Goal: Information Seeking & Learning: Learn about a topic

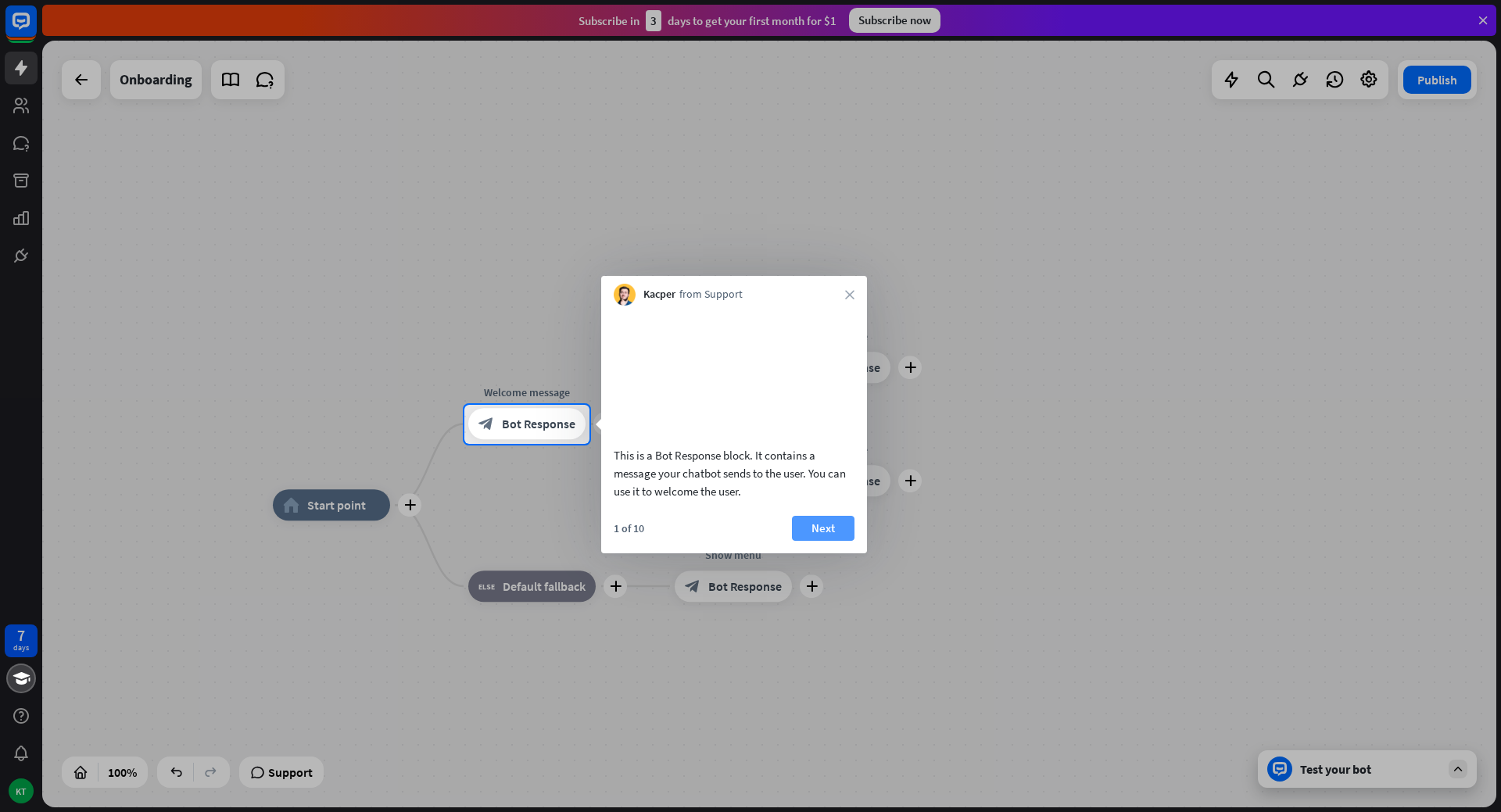
click at [838, 541] on button "Next" at bounding box center [822, 528] width 62 height 25
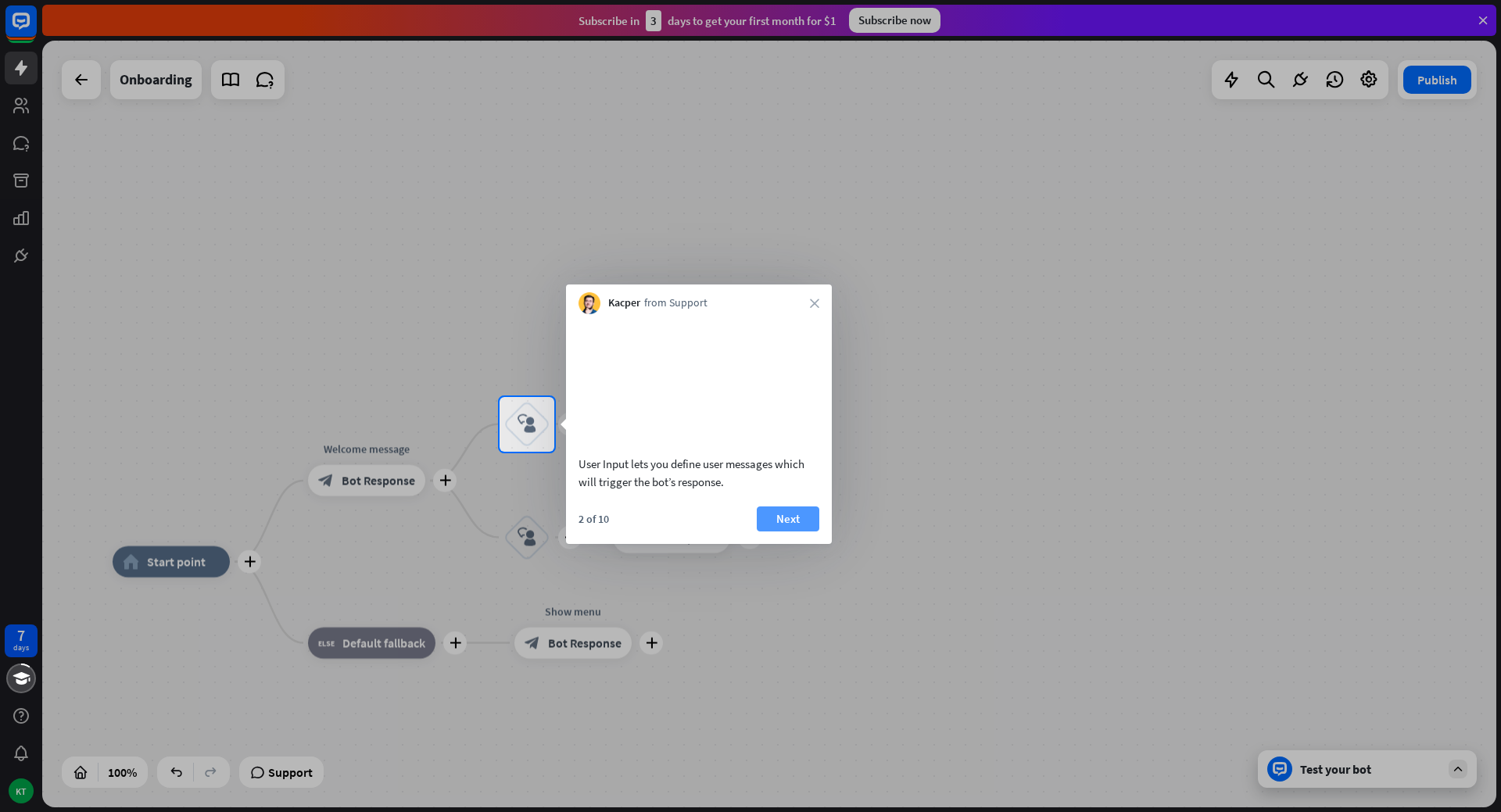
click at [769, 532] on button "Next" at bounding box center [788, 518] width 62 height 25
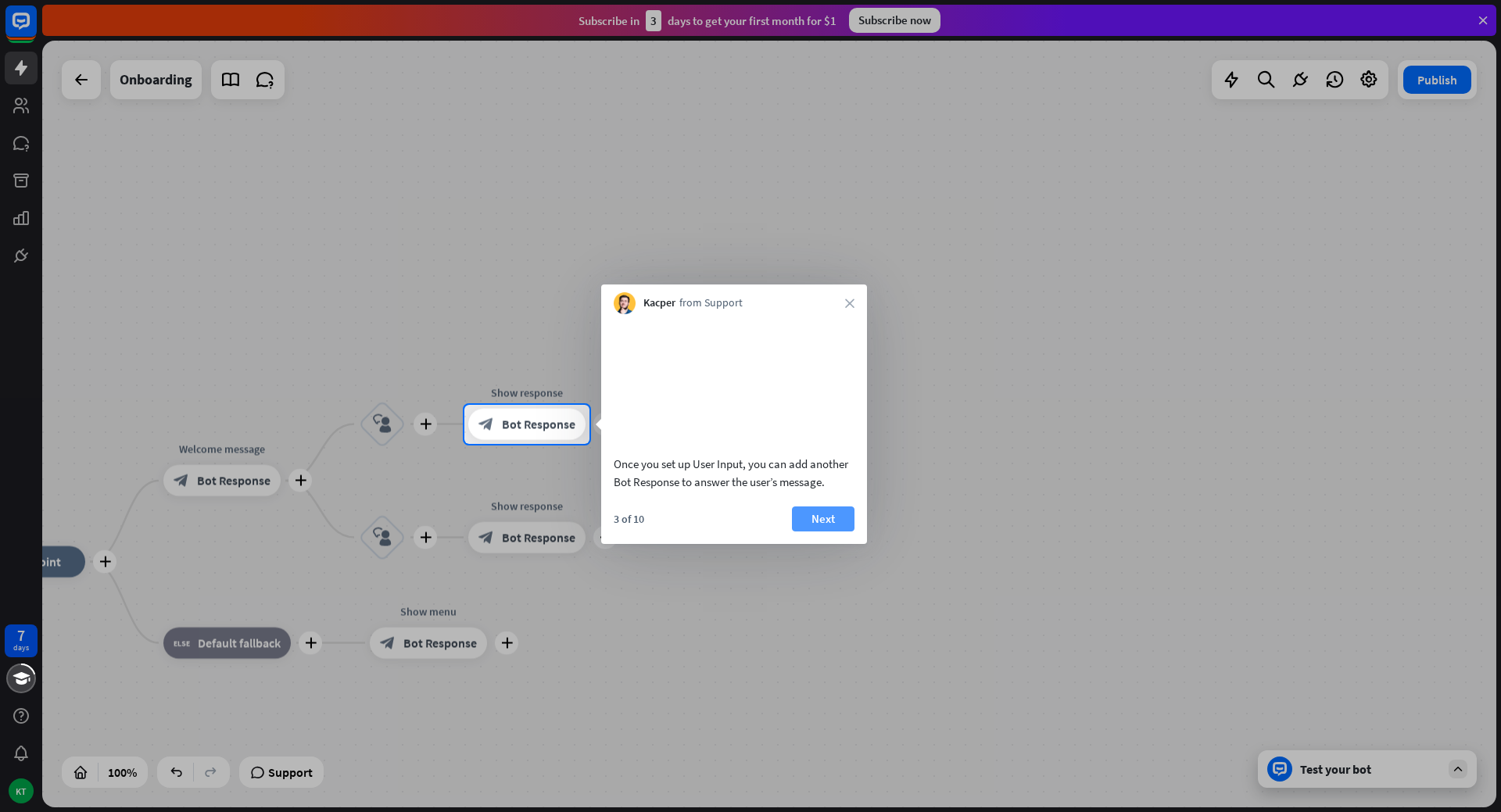
click at [793, 532] on button "Next" at bounding box center [822, 518] width 62 height 25
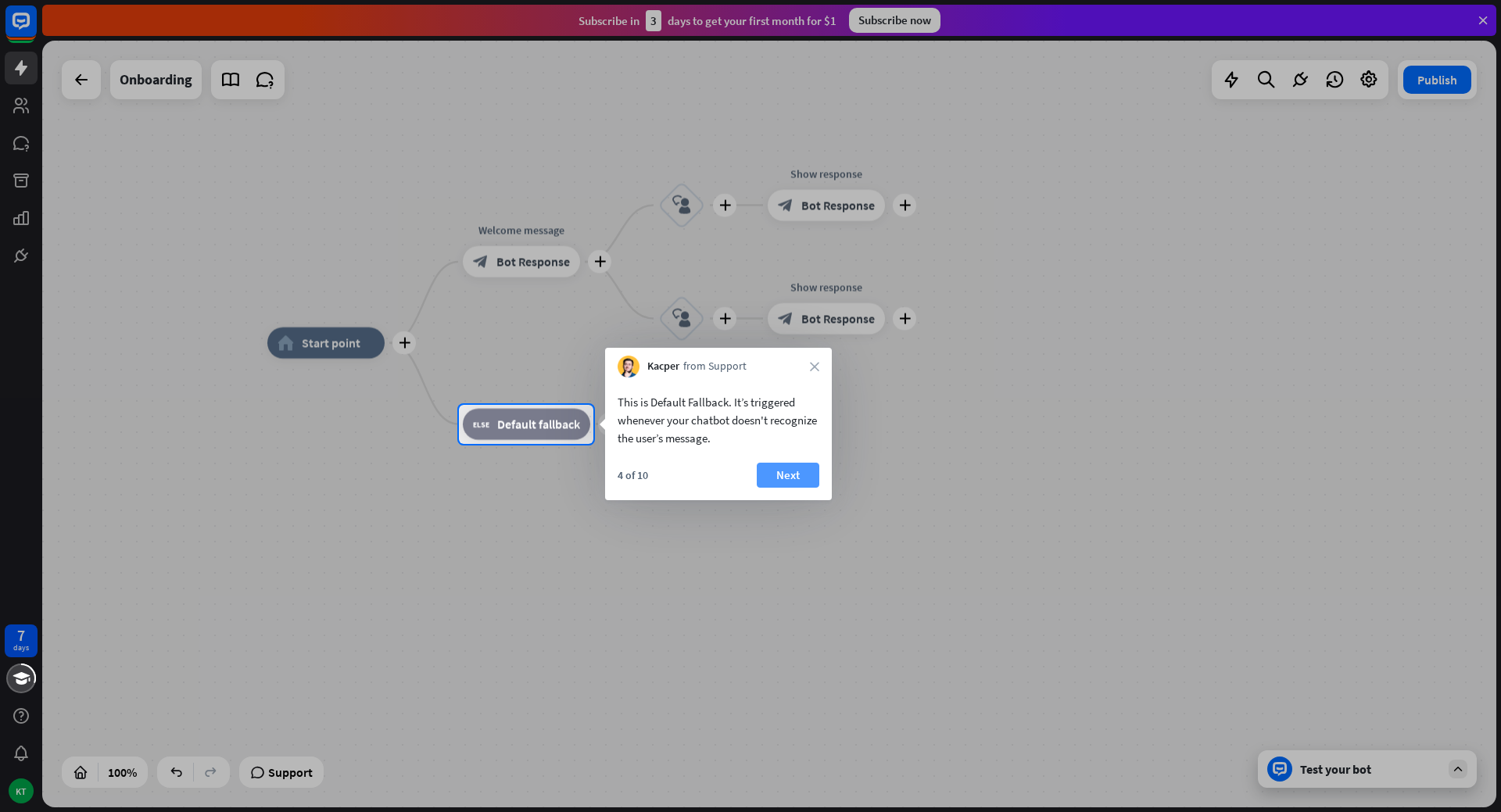
click at [766, 479] on button "Next" at bounding box center [788, 475] width 62 height 25
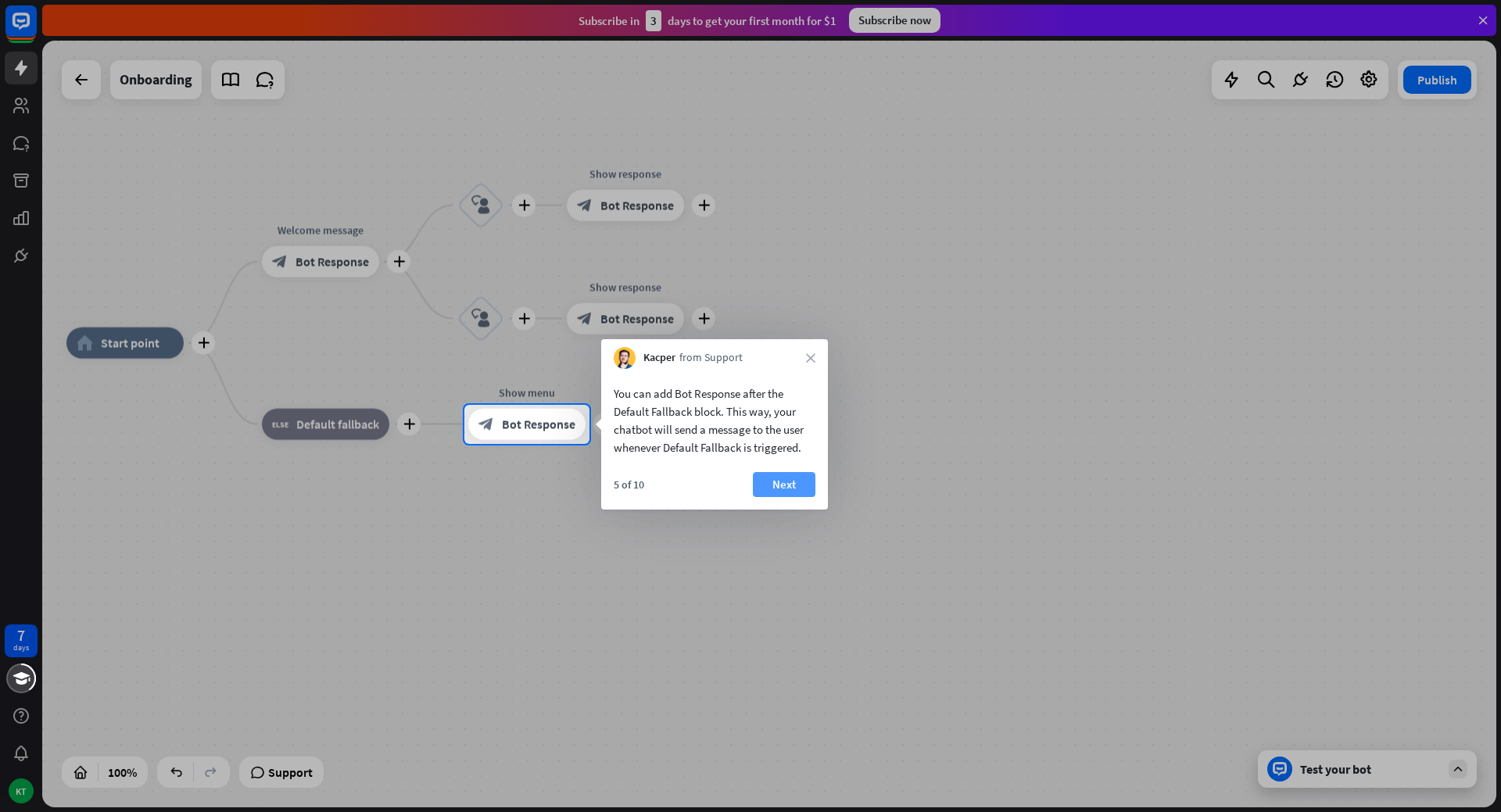
click at [767, 479] on button "Next" at bounding box center [784, 485] width 62 height 25
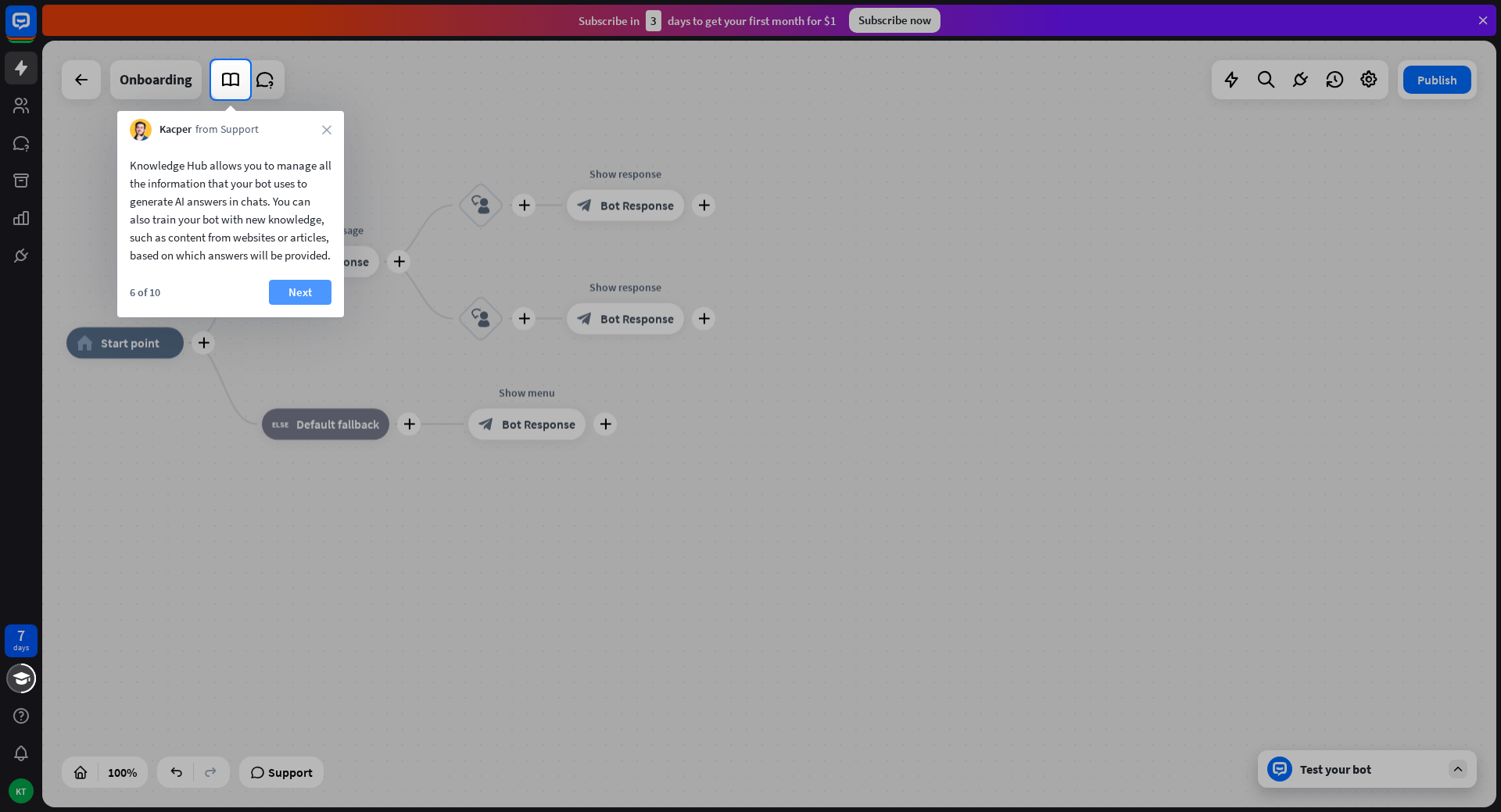
click at [292, 298] on button "Next" at bounding box center [300, 292] width 62 height 25
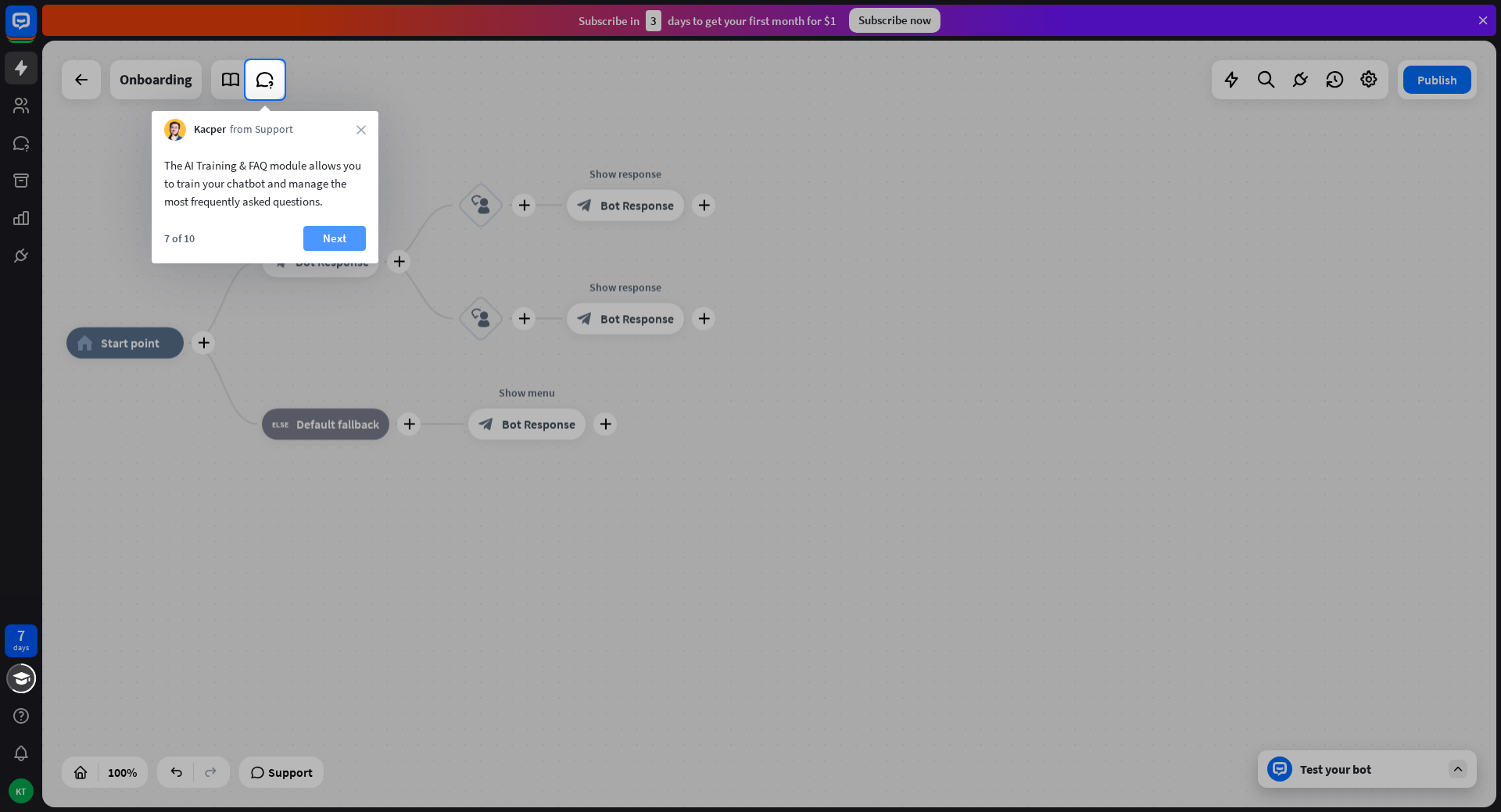
click at [342, 243] on button "Next" at bounding box center [334, 238] width 62 height 25
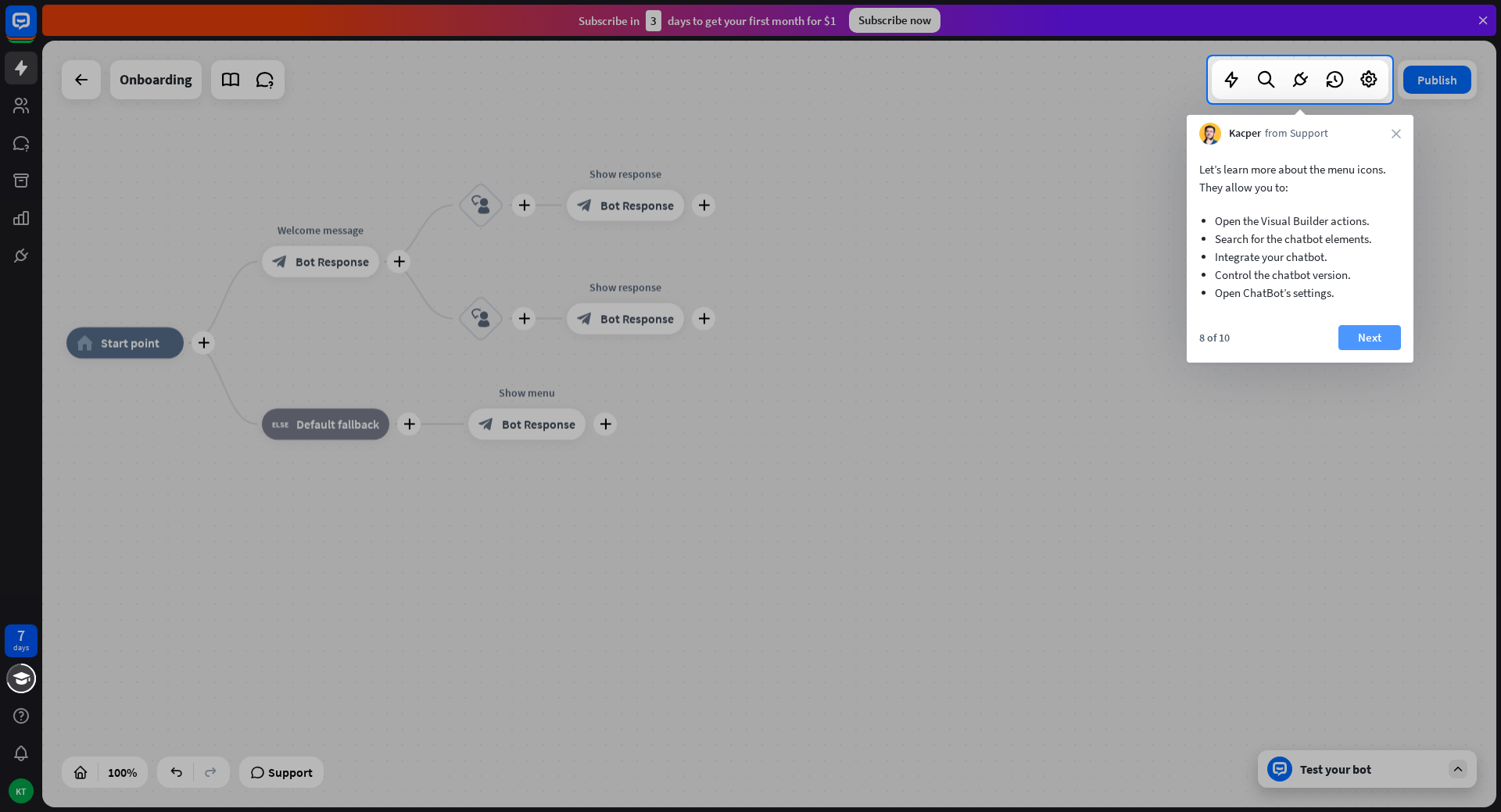
click at [1357, 335] on button "Next" at bounding box center [1369, 338] width 62 height 25
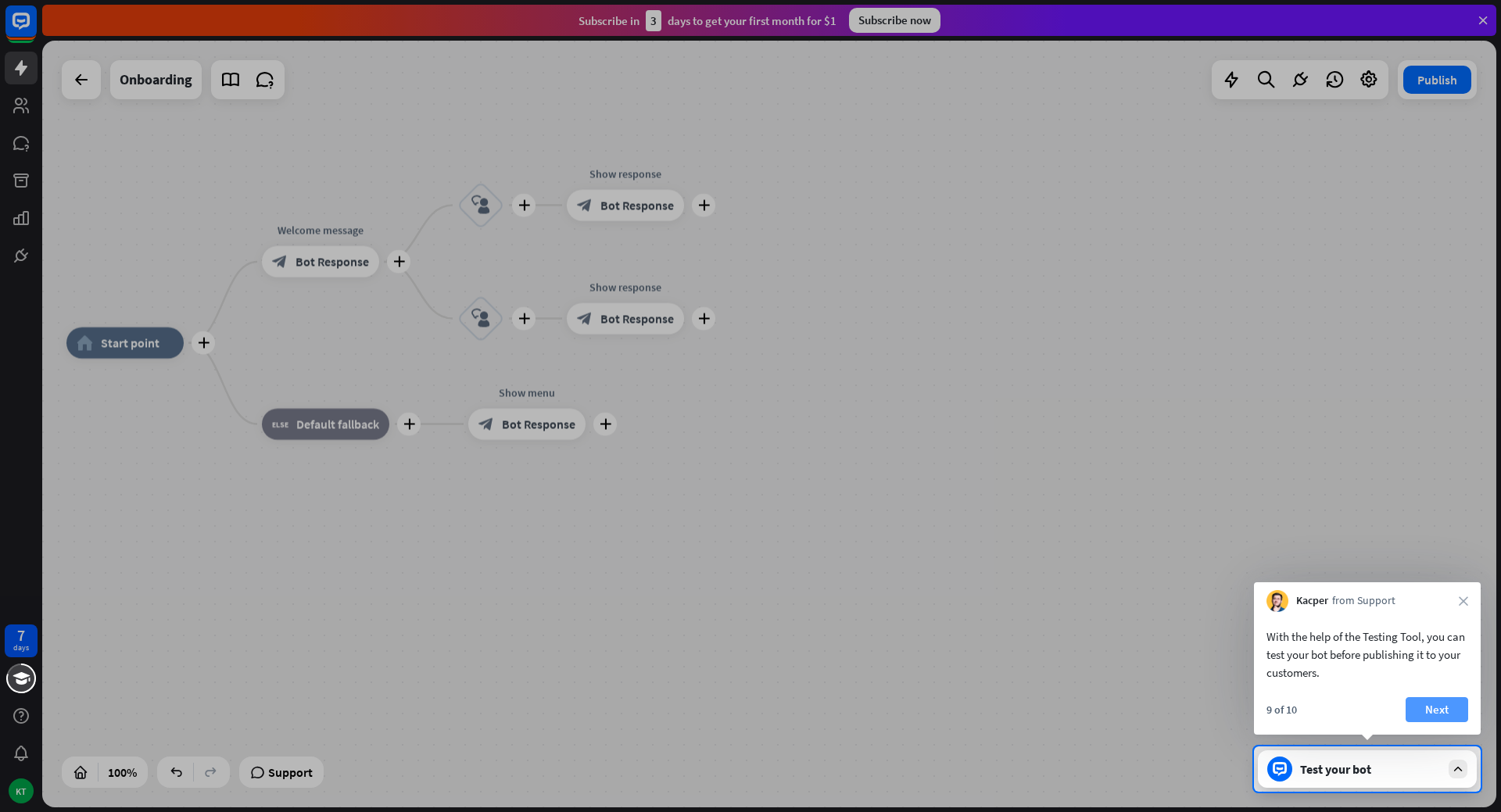
click at [1430, 708] on button "Next" at bounding box center [1436, 709] width 62 height 25
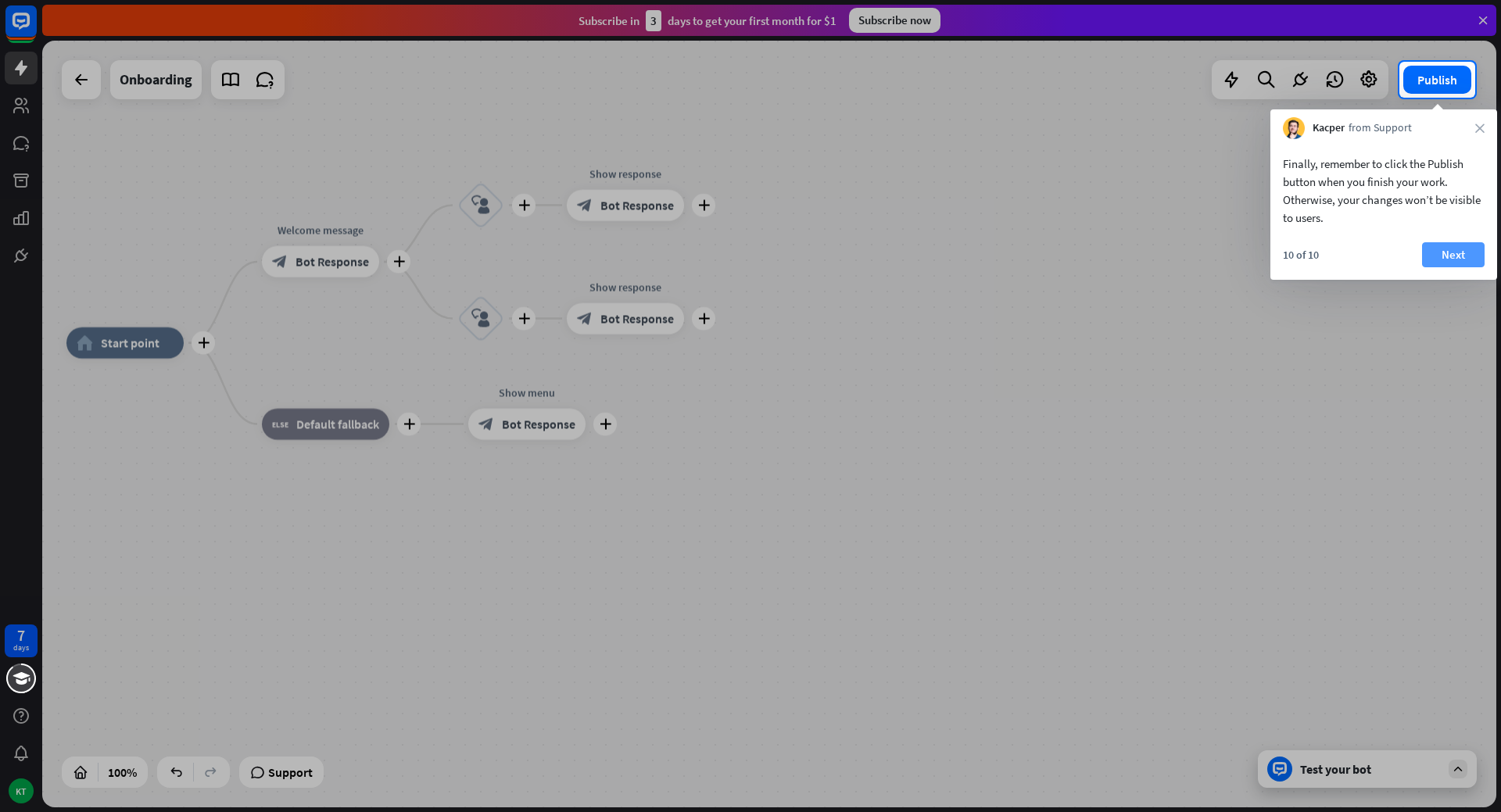
click at [1451, 252] on button "Next" at bounding box center [1453, 254] width 62 height 25
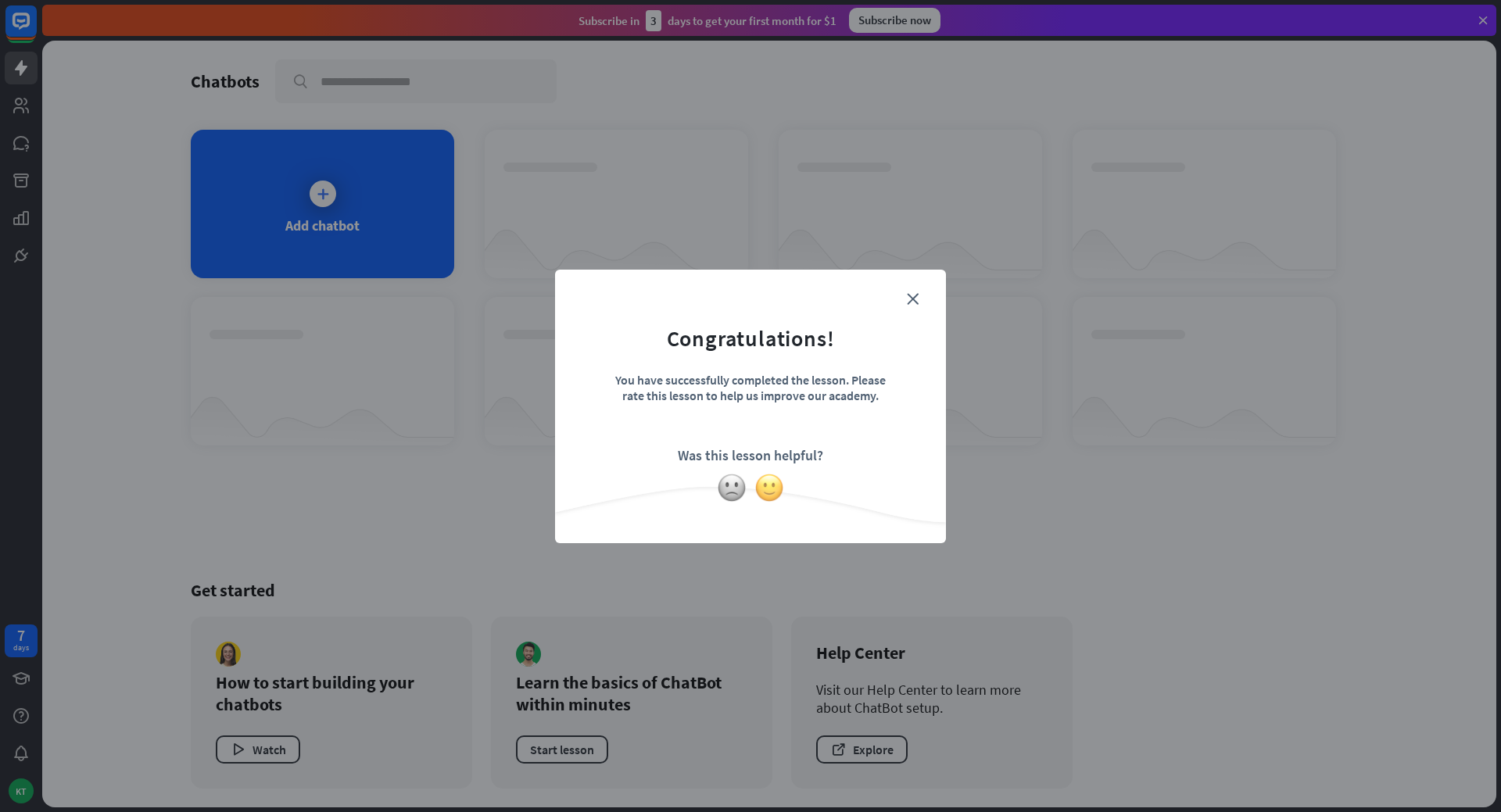
click at [761, 486] on img at bounding box center [769, 487] width 30 height 30
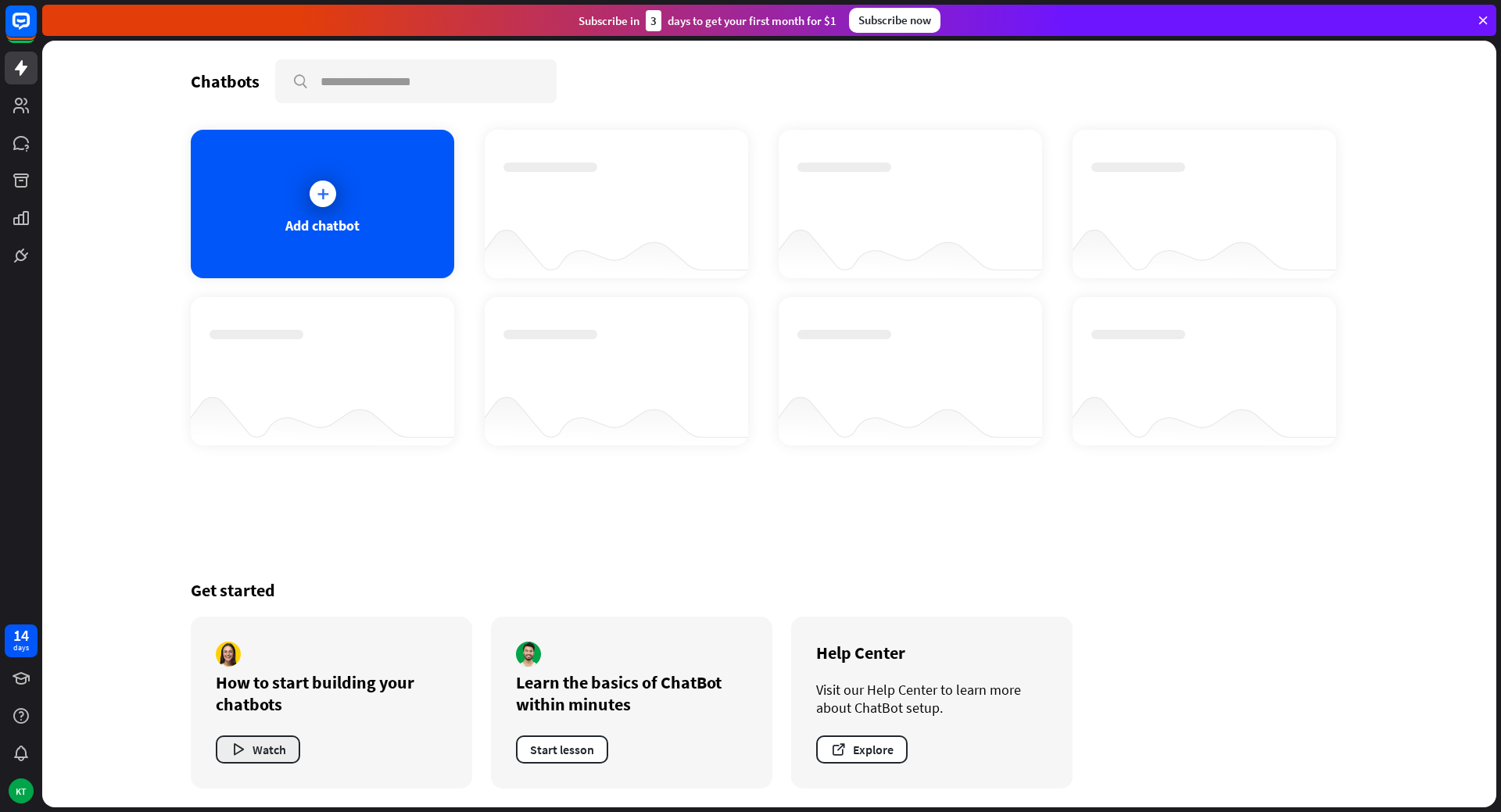
click at [270, 746] on button "Watch" at bounding box center [258, 750] width 85 height 28
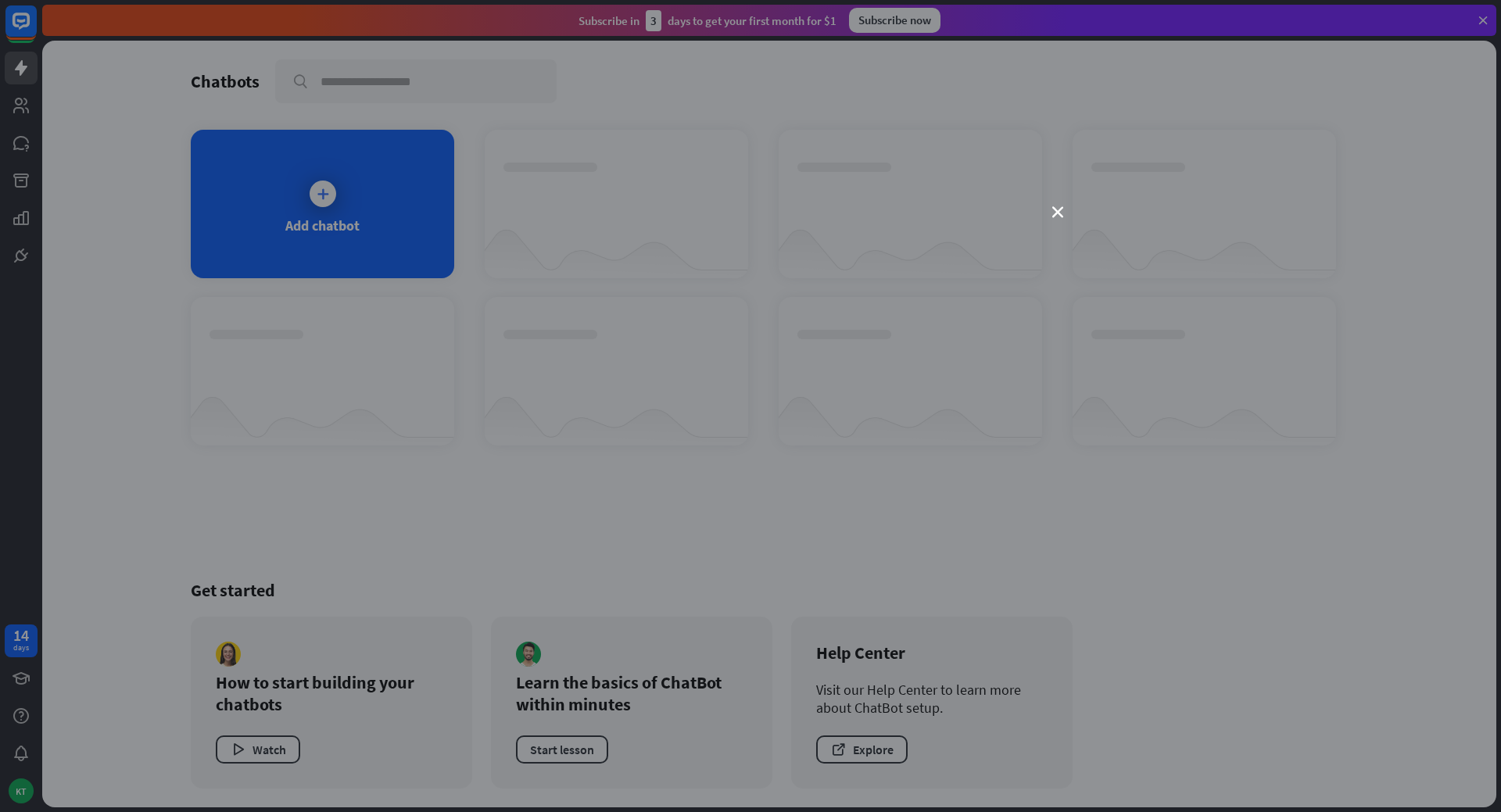
click at [1057, 220] on div "close" at bounding box center [750, 406] width 1501 height 812
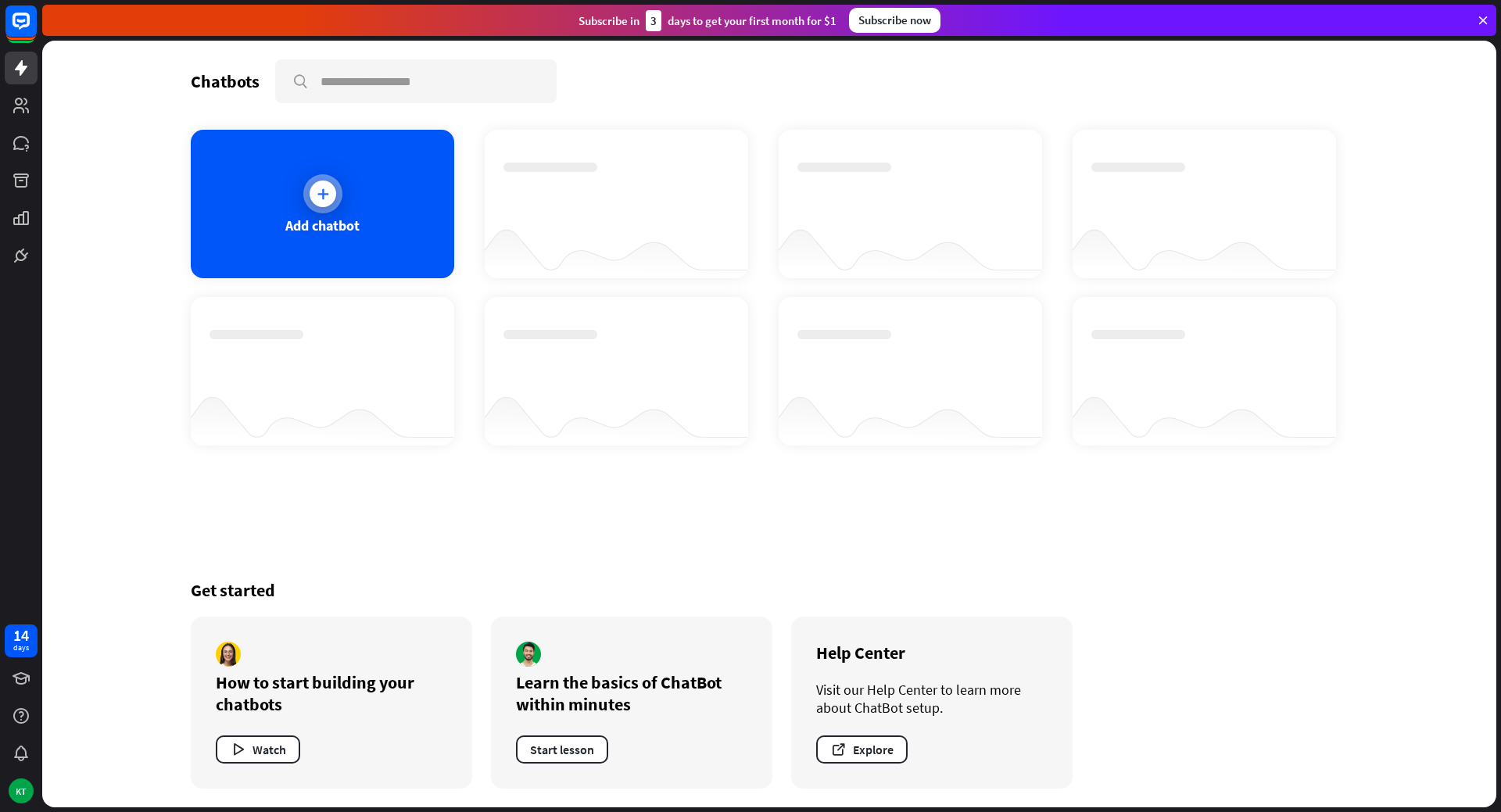
click at [327, 200] on icon at bounding box center [323, 194] width 16 height 16
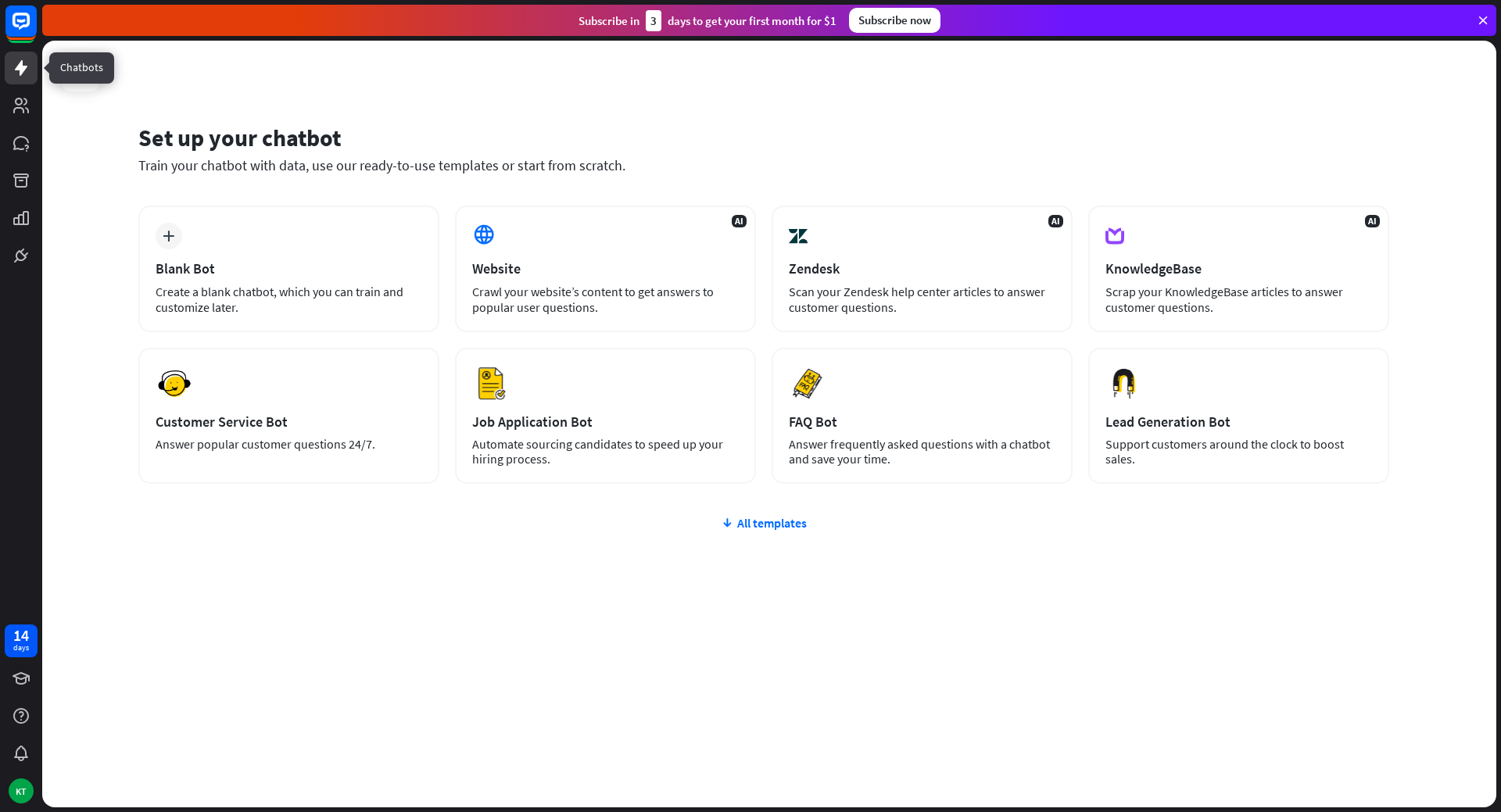
click at [31, 76] on link at bounding box center [21, 68] width 33 height 33
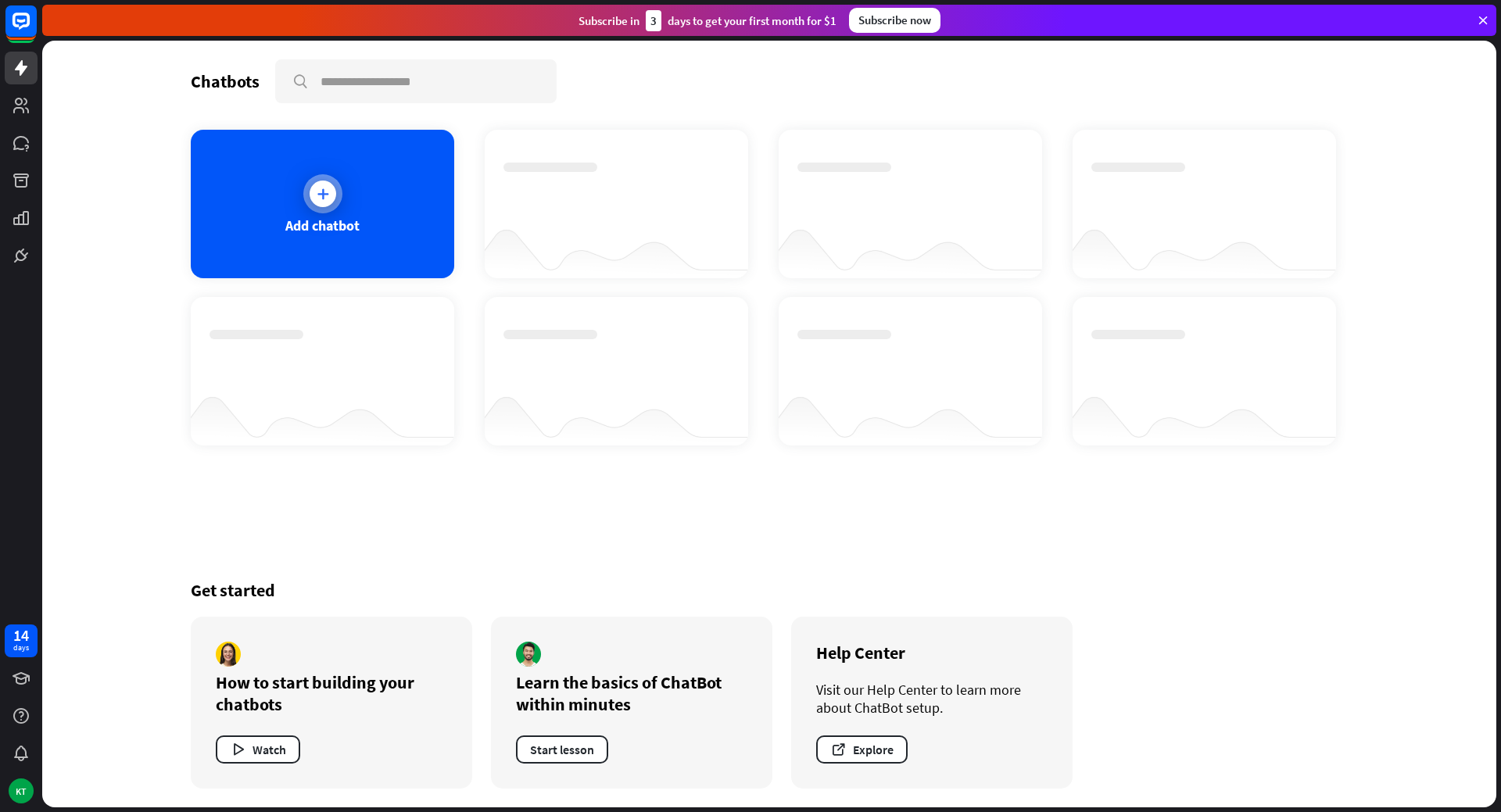
click at [307, 203] on div at bounding box center [323, 194] width 40 height 40
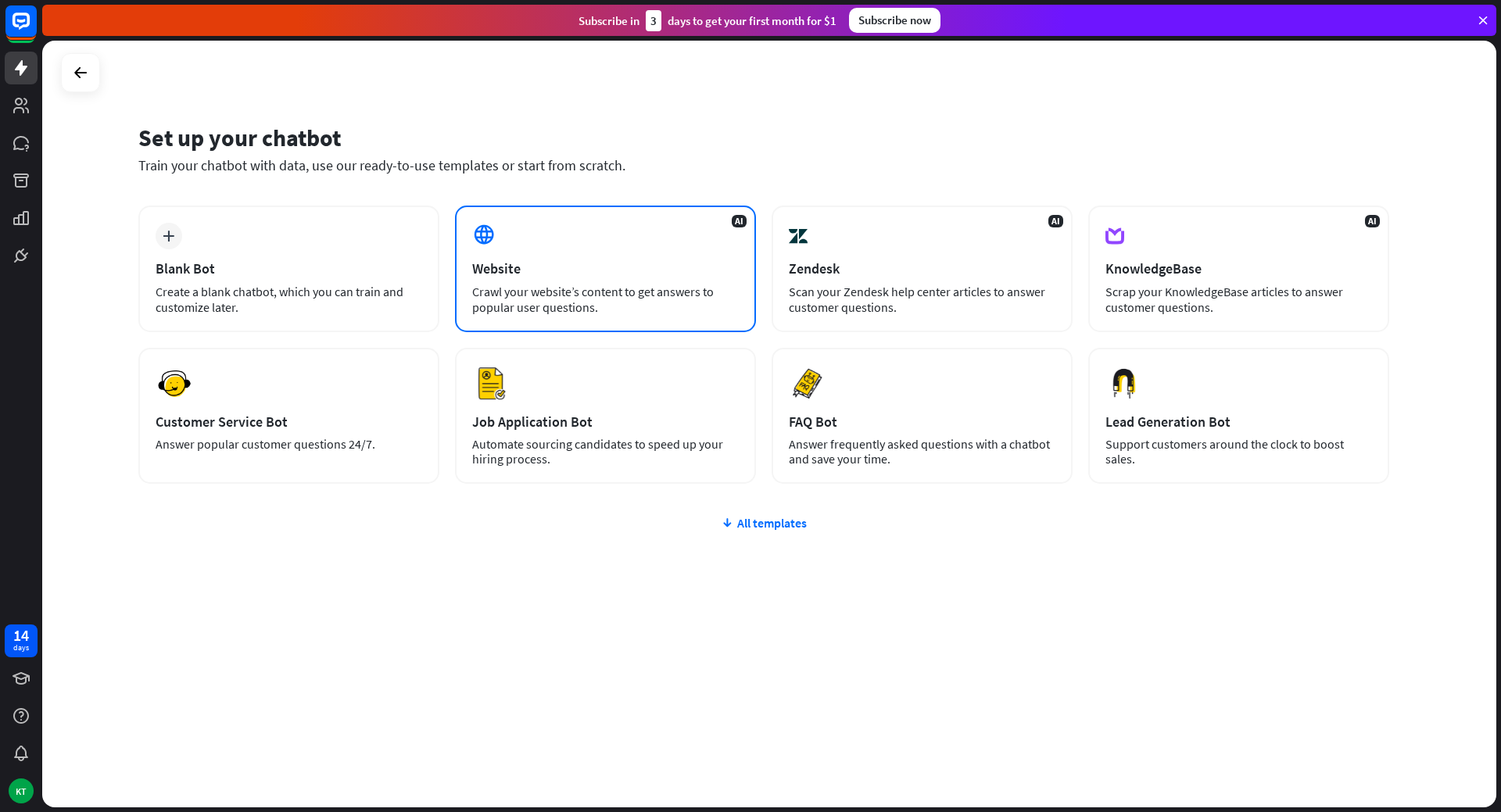
click at [487, 231] on icon at bounding box center [484, 234] width 24 height 24
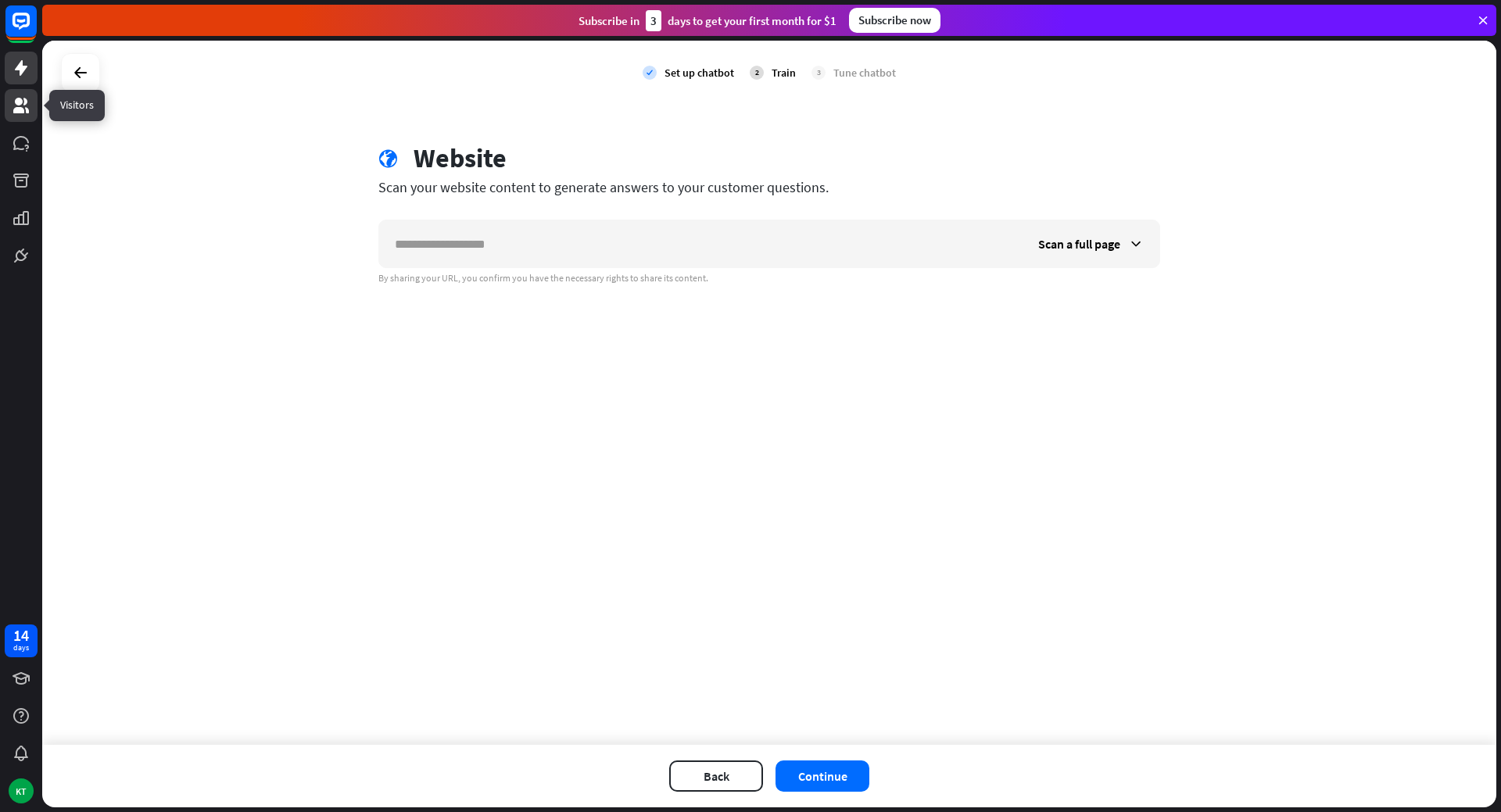
click at [20, 111] on icon at bounding box center [21, 105] width 16 height 16
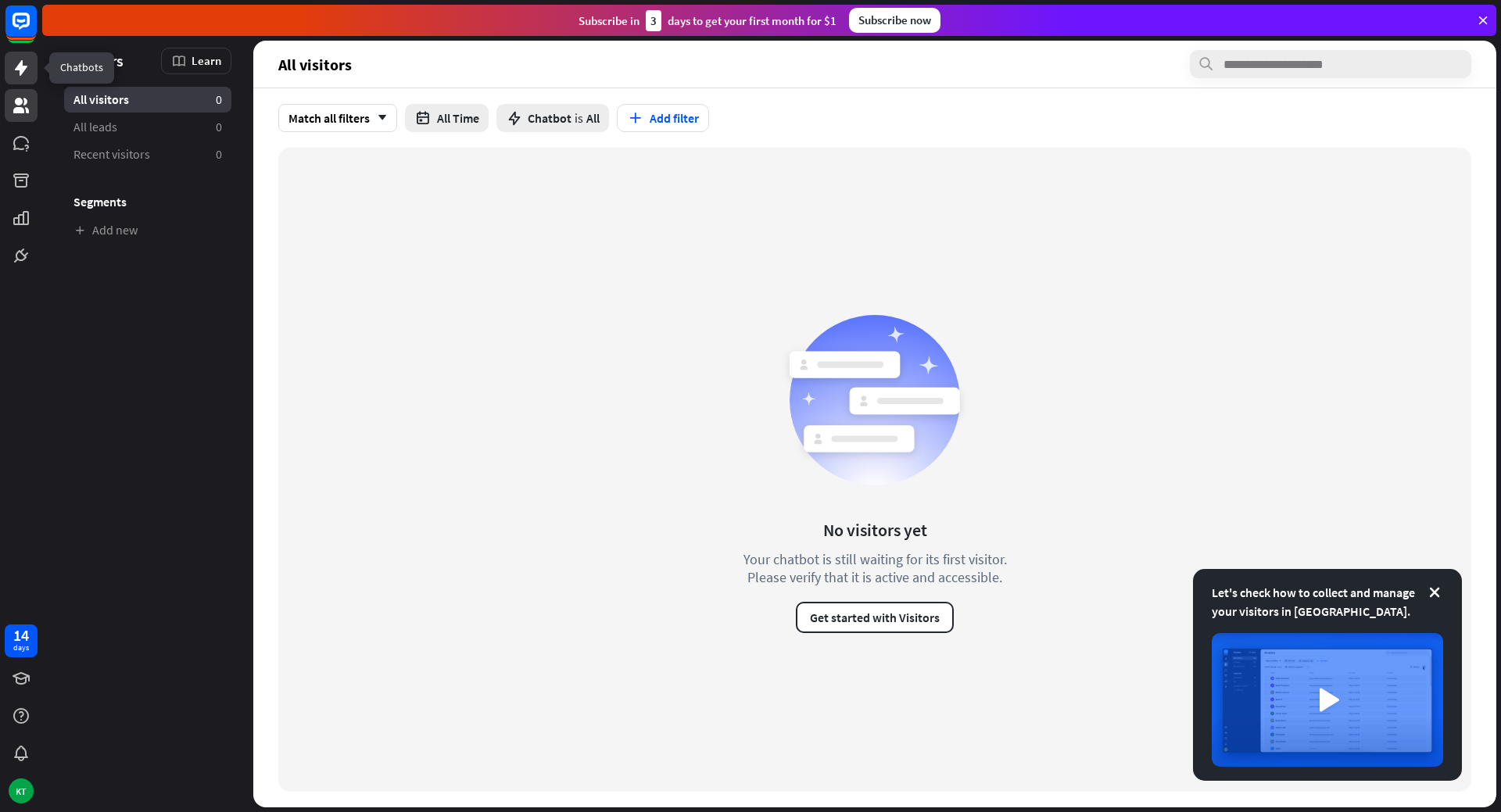
click at [24, 61] on icon at bounding box center [21, 68] width 19 height 19
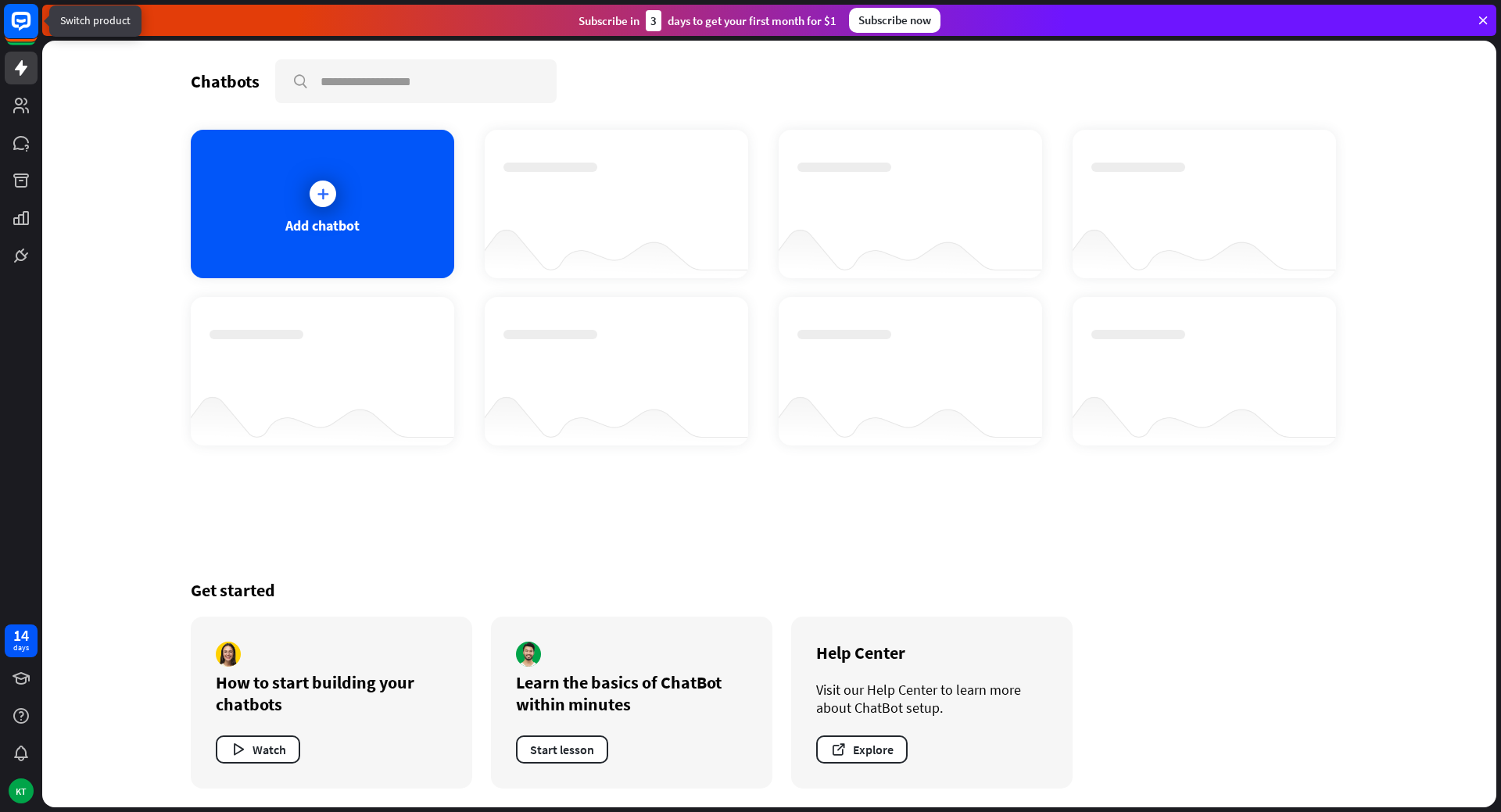
click at [25, 38] on rect at bounding box center [21, 21] width 35 height 35
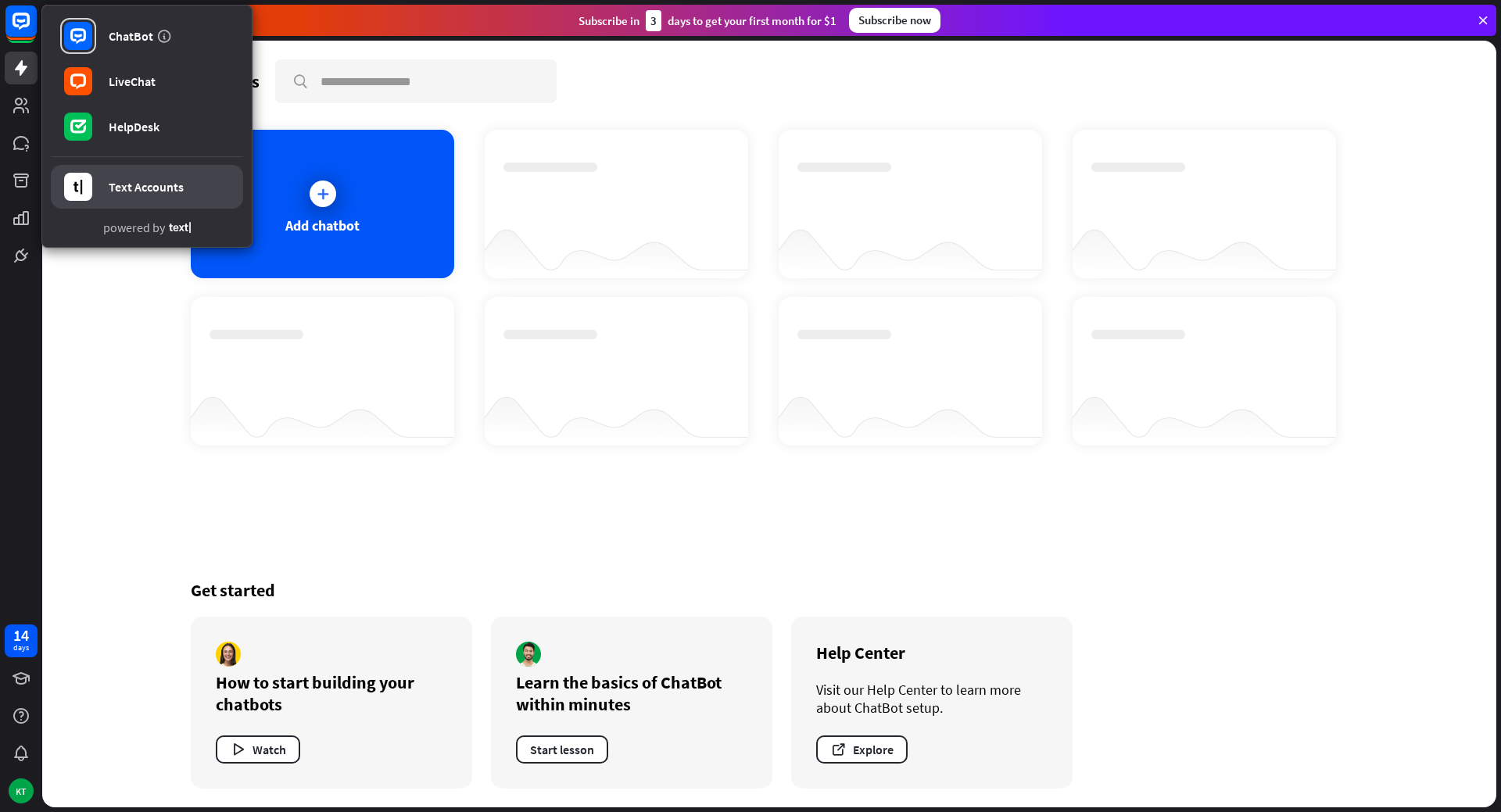
click at [118, 189] on div "Text Accounts" at bounding box center [146, 186] width 75 height 16
